Goal: Information Seeking & Learning: Learn about a topic

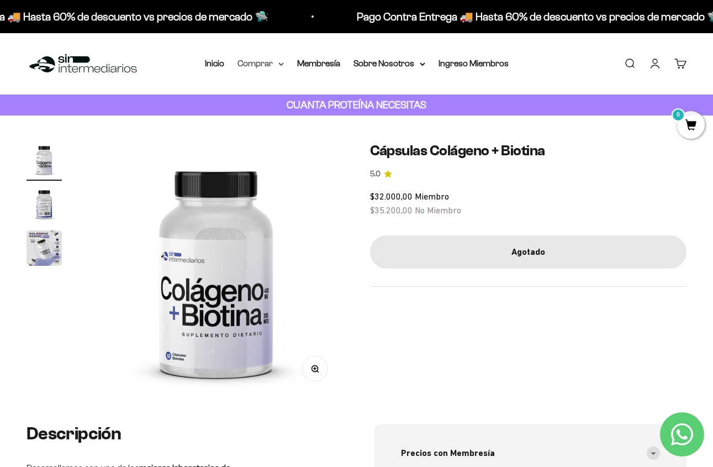
click at [266, 66] on summary "Comprar" at bounding box center [261, 63] width 46 height 14
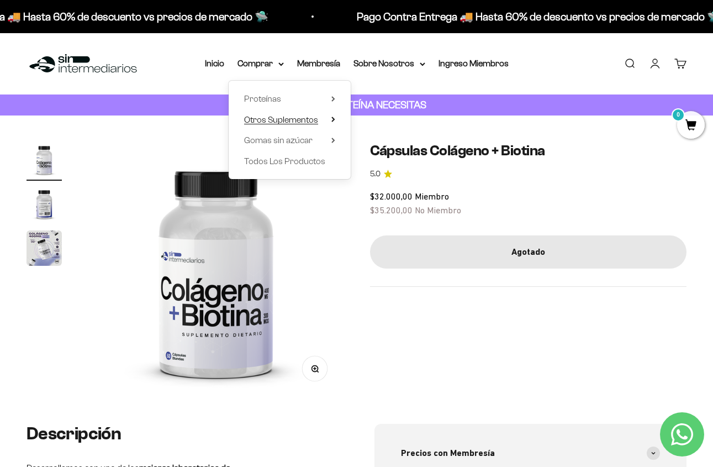
click at [288, 121] on span "Otros Suplementos" at bounding box center [281, 119] width 74 height 9
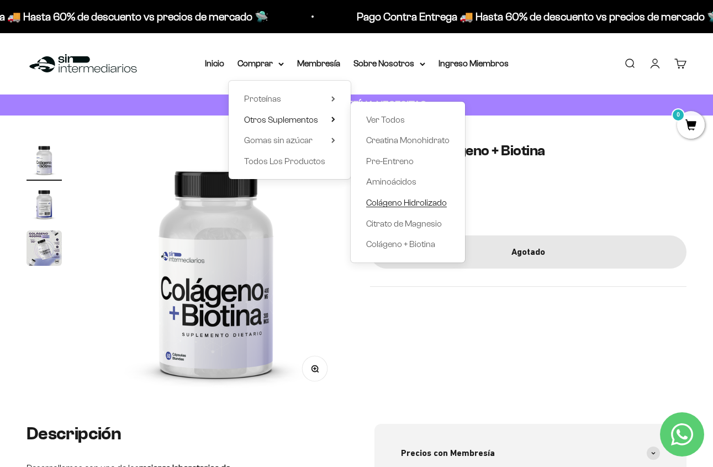
click at [391, 203] on span "Colágeno Hidrolizado" at bounding box center [406, 202] width 81 height 9
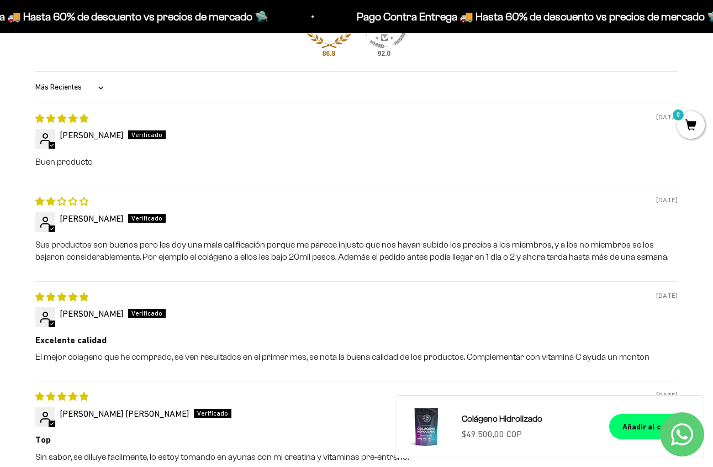
scroll to position [948, 0]
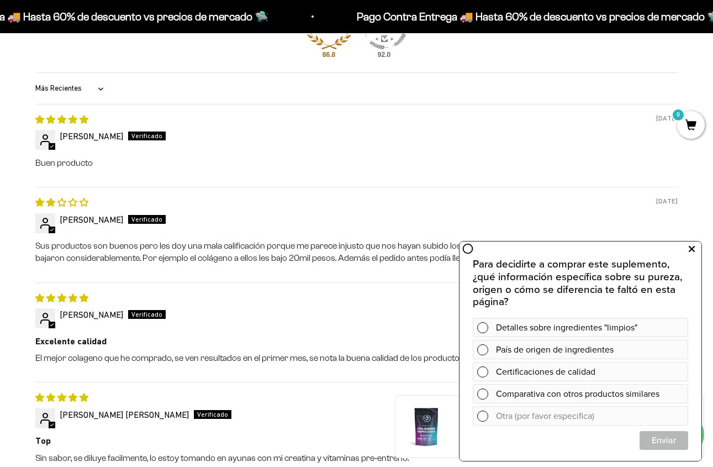
click at [687, 250] on button at bounding box center [692, 249] width 20 height 18
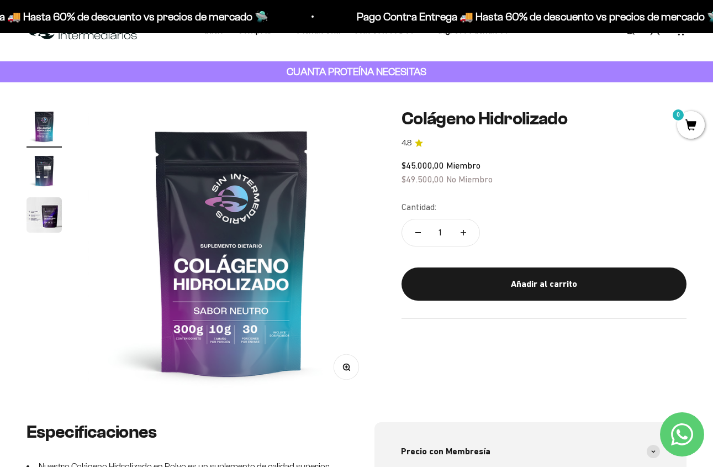
scroll to position [0, 0]
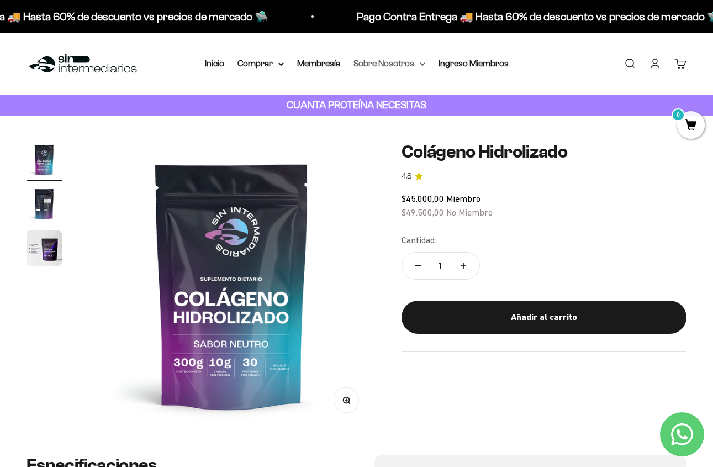
click at [410, 66] on summary "Sobre Nosotros" at bounding box center [390, 63] width 72 height 14
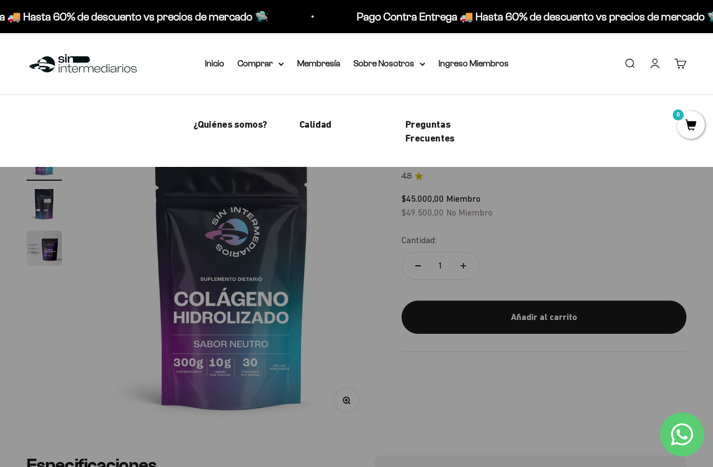
click at [477, 201] on span "Miembro" at bounding box center [463, 198] width 34 height 10
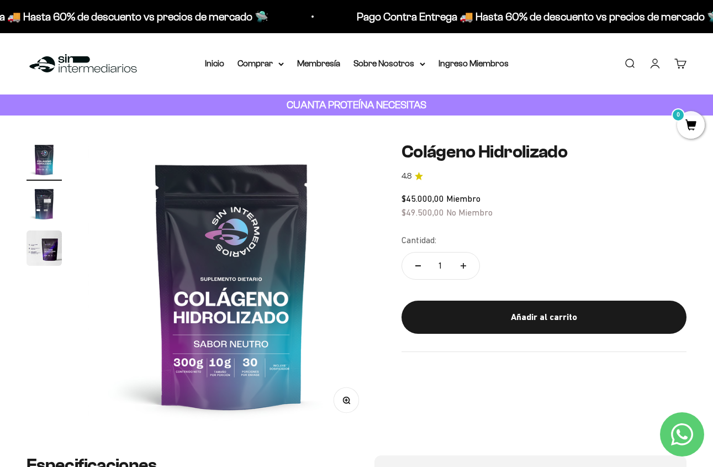
click at [106, 69] on img at bounding box center [83, 64] width 113 height 24
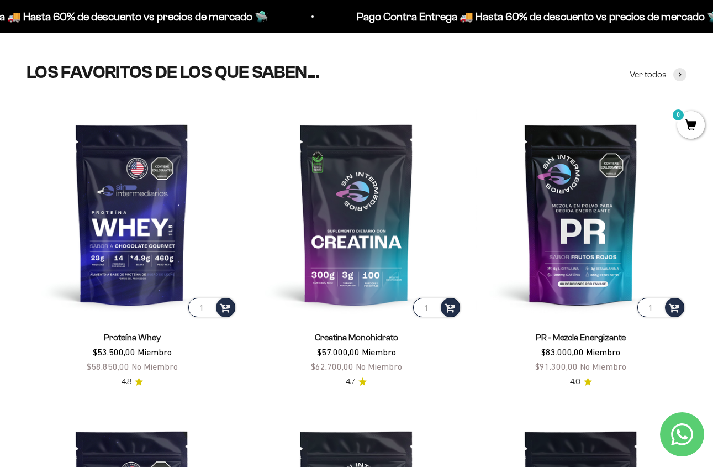
scroll to position [335, 0]
